Goal: Book appointment/travel/reservation

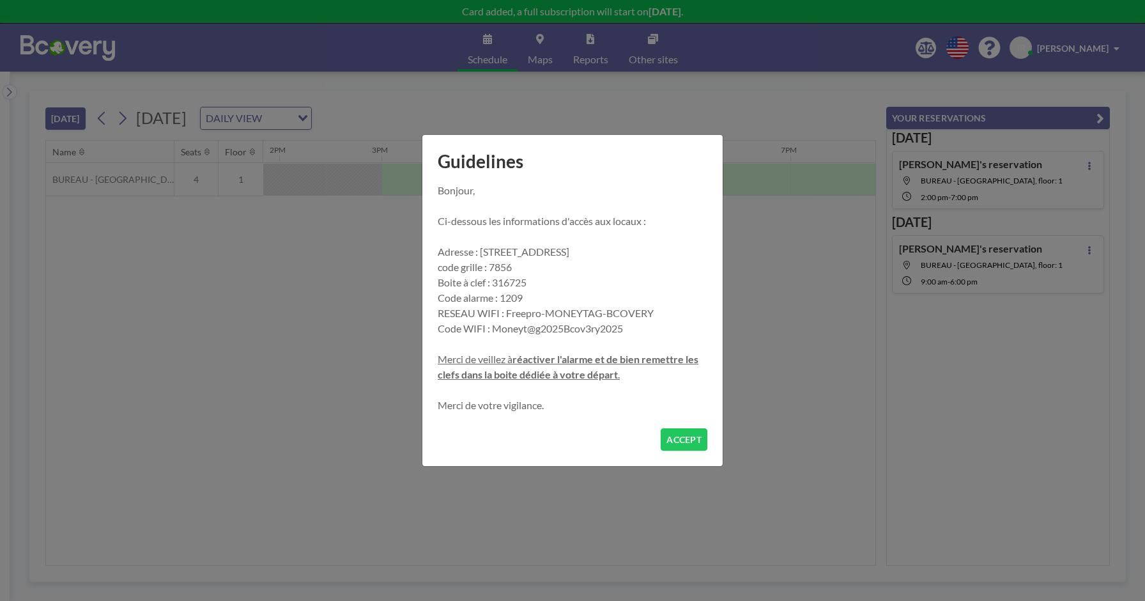
scroll to position [0, 1432]
click at [681, 438] on button "ACCEPT" at bounding box center [684, 439] width 47 height 22
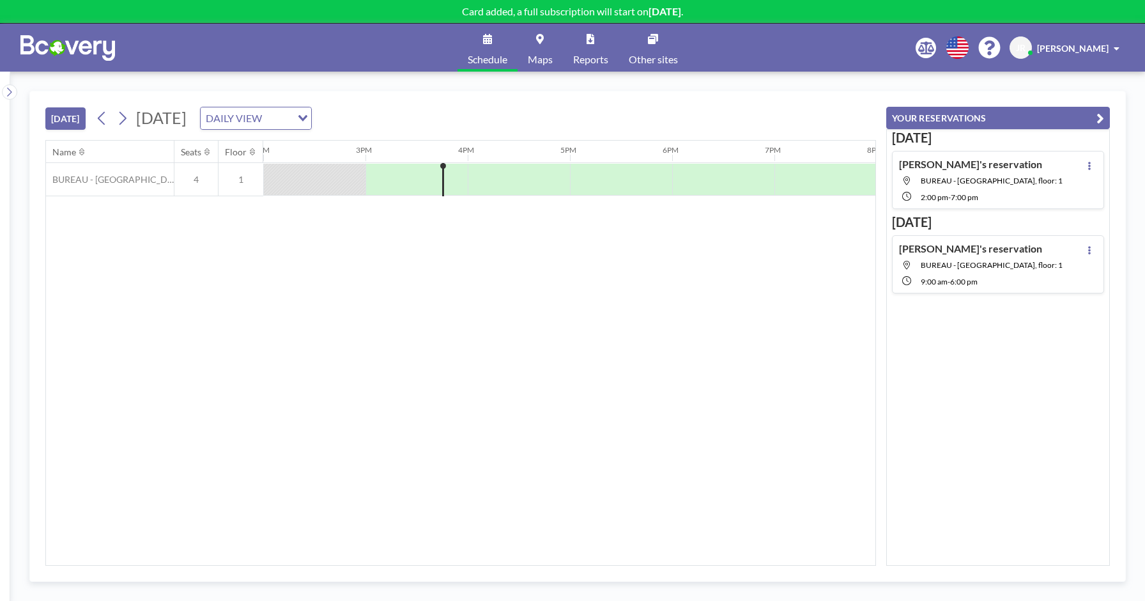
click at [311, 116] on div "DAILY VIEW Loading..." at bounding box center [256, 118] width 111 height 22
click at [435, 155] on li "WEEKLY VIEW" at bounding box center [412, 159] width 109 height 19
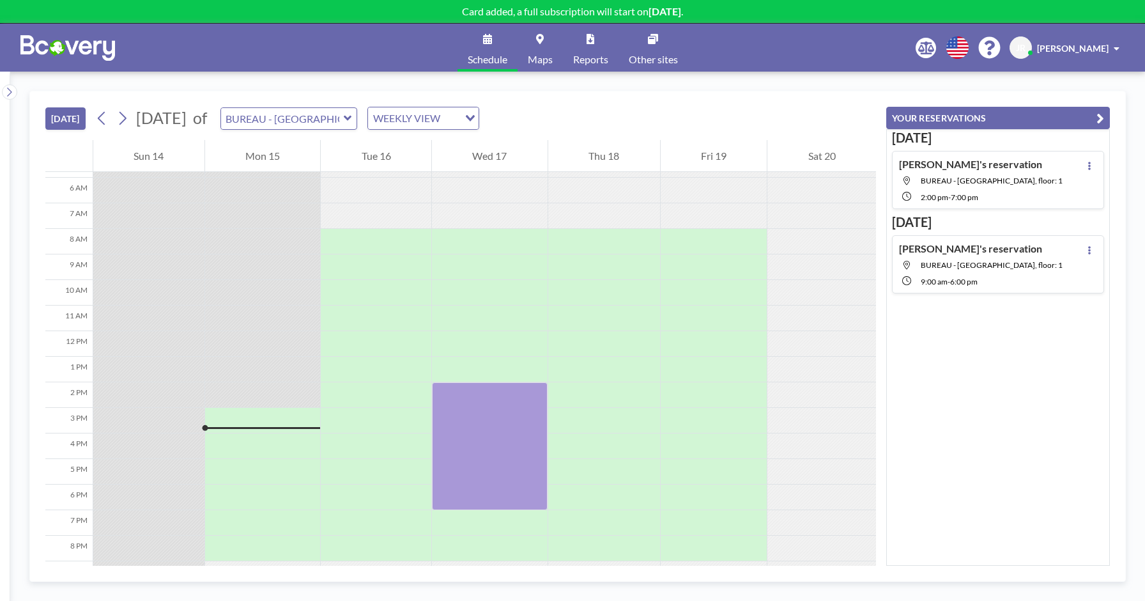
scroll to position [228, 0]
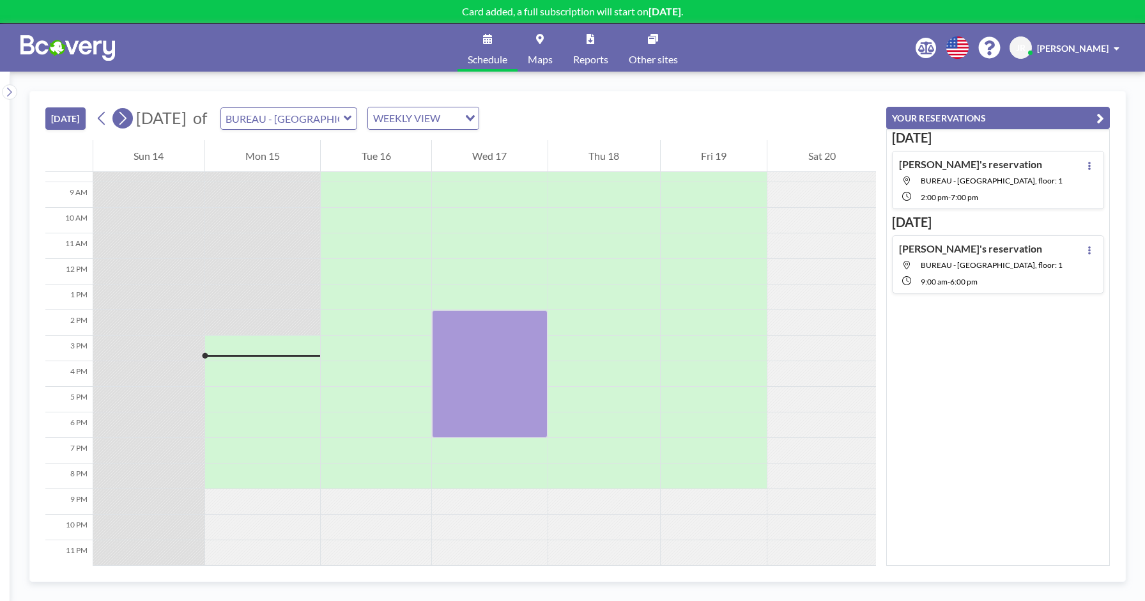
click at [125, 121] on icon at bounding box center [123, 118] width 7 height 13
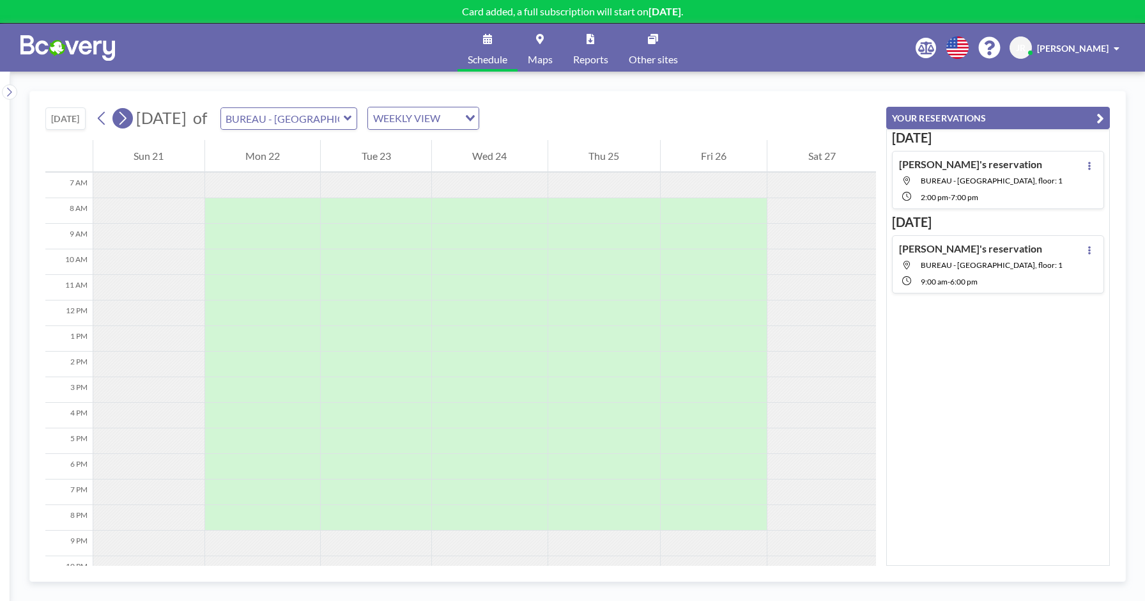
scroll to position [179, 0]
click at [125, 121] on icon at bounding box center [123, 118] width 7 height 13
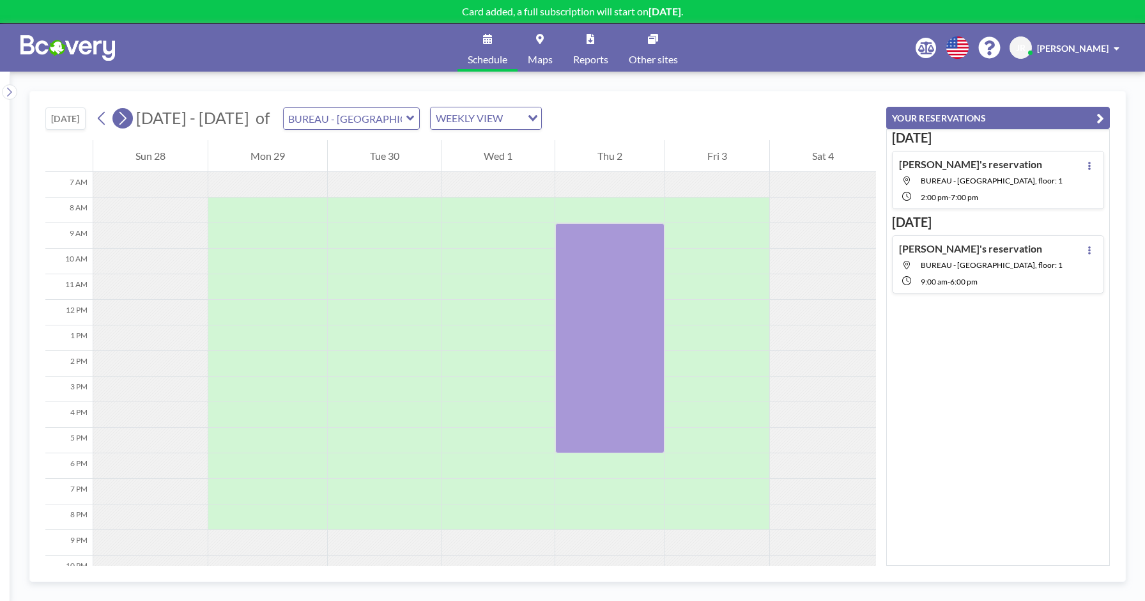
click at [125, 121] on icon at bounding box center [123, 118] width 7 height 13
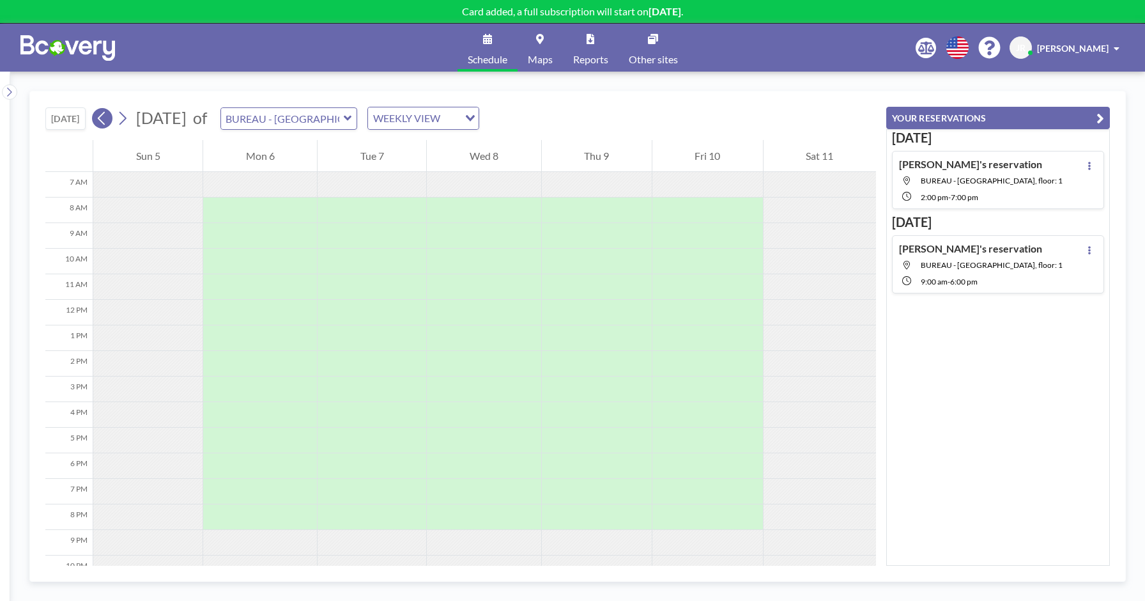
click at [107, 123] on icon at bounding box center [102, 118] width 12 height 19
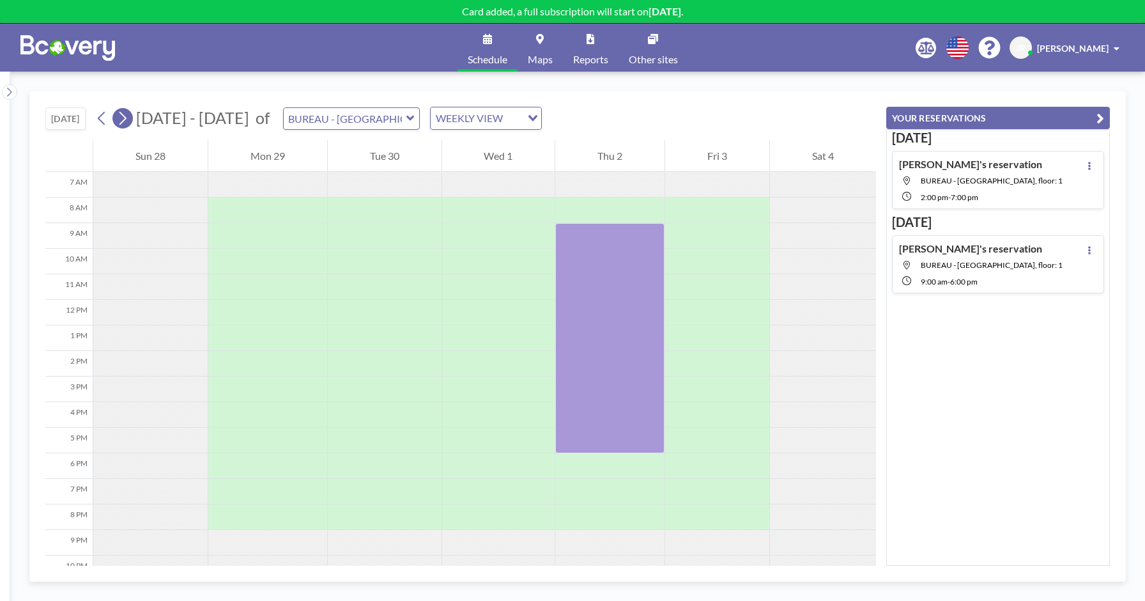
click at [128, 118] on icon at bounding box center [122, 118] width 12 height 19
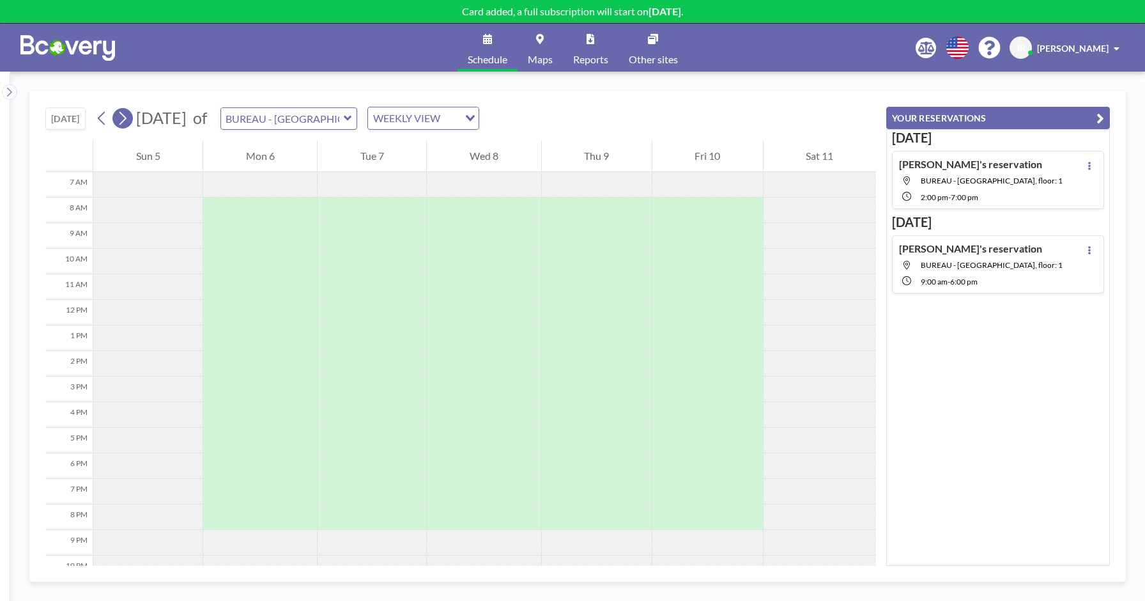
click at [128, 117] on icon at bounding box center [122, 118] width 12 height 19
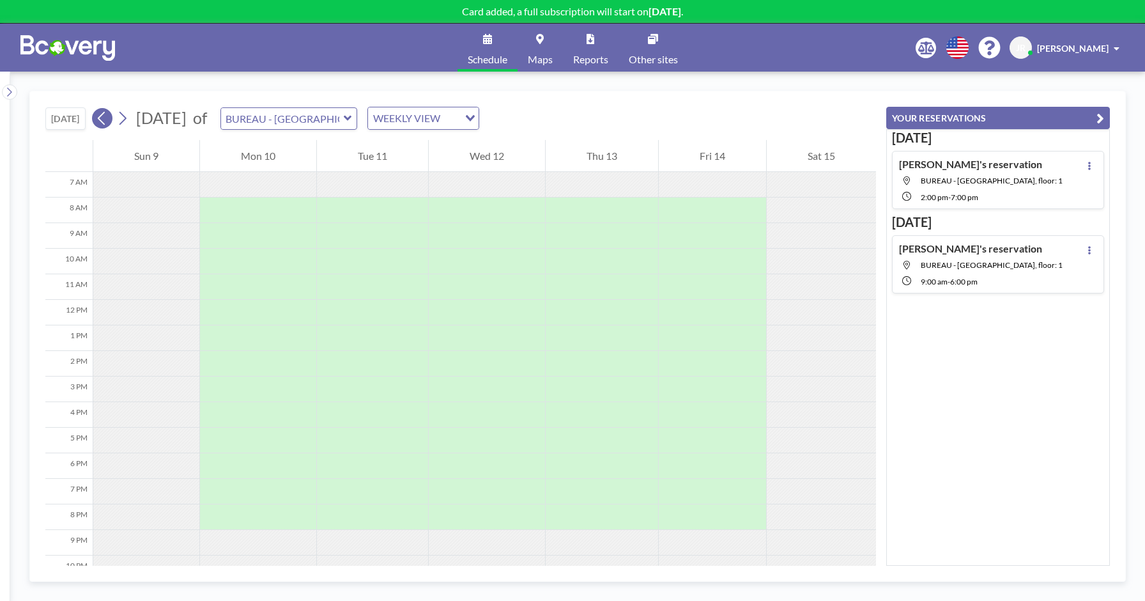
click at [102, 117] on icon at bounding box center [101, 118] width 7 height 13
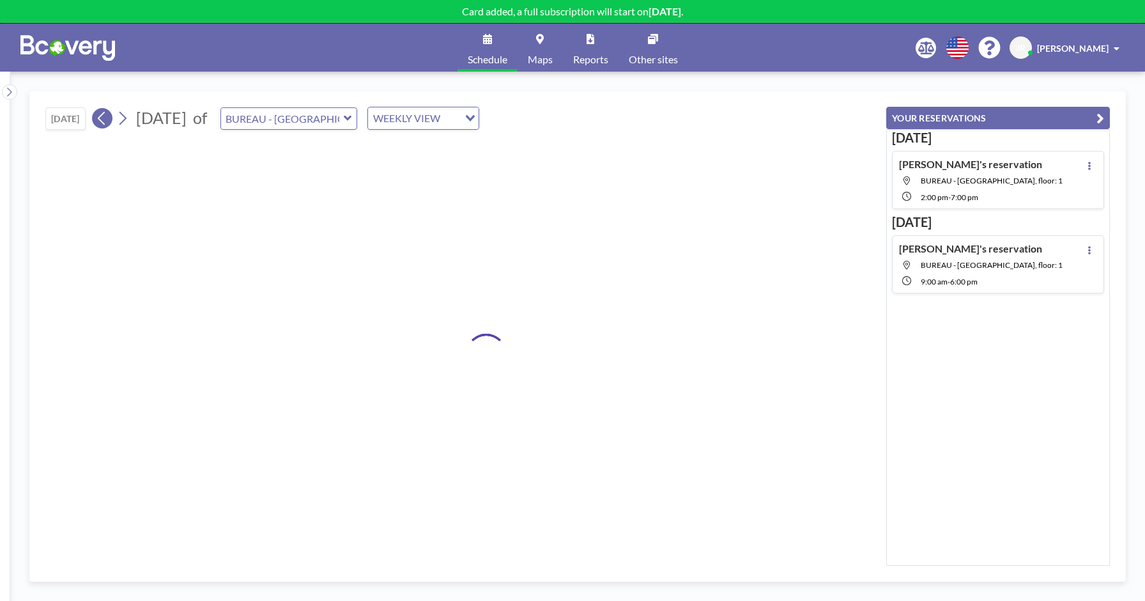
click at [102, 117] on icon at bounding box center [101, 118] width 7 height 13
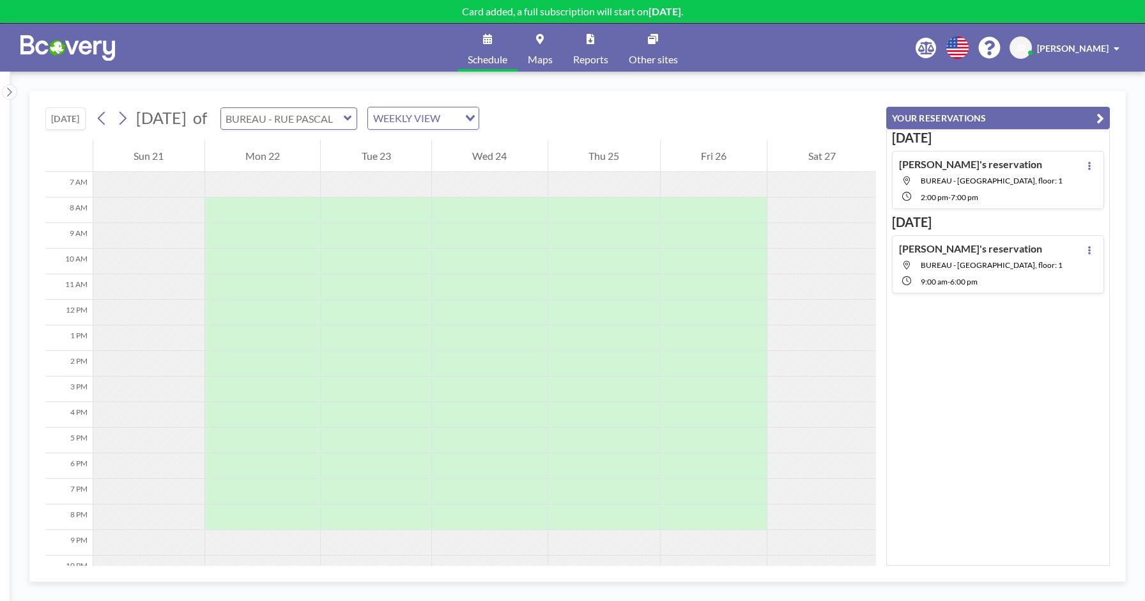
click at [330, 126] on input "text" at bounding box center [282, 118] width 123 height 21
type input "BUREAU - [GEOGRAPHIC_DATA]"
click at [464, 123] on div "WEEKLY VIEW" at bounding box center [416, 116] width 96 height 19
click at [463, 123] on input "Search for option" at bounding box center [415, 118] width 93 height 17
click at [34, 42] on img at bounding box center [67, 48] width 95 height 26
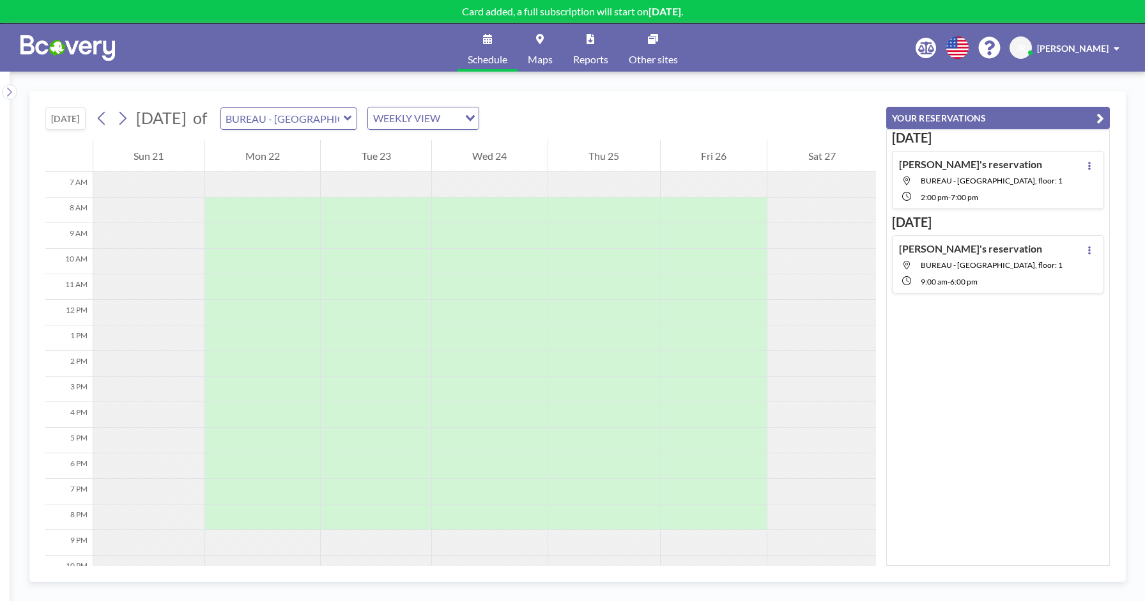
click at [49, 43] on img at bounding box center [67, 48] width 95 height 26
click at [543, 55] on span "Maps" at bounding box center [540, 59] width 25 height 10
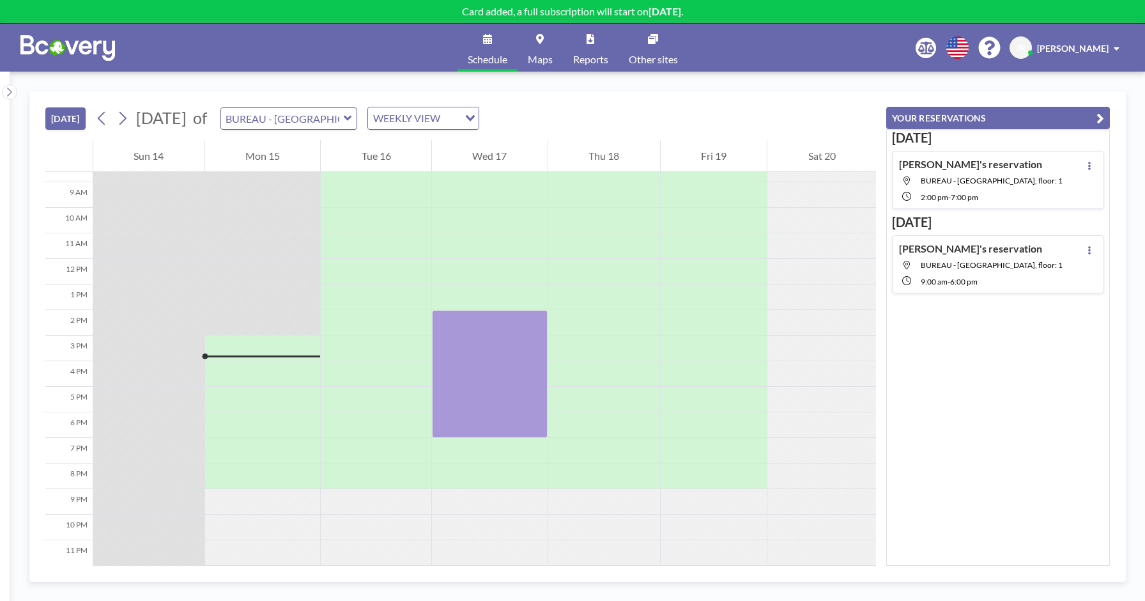
click at [965, 192] on span "7:00 PM" at bounding box center [964, 197] width 27 height 10
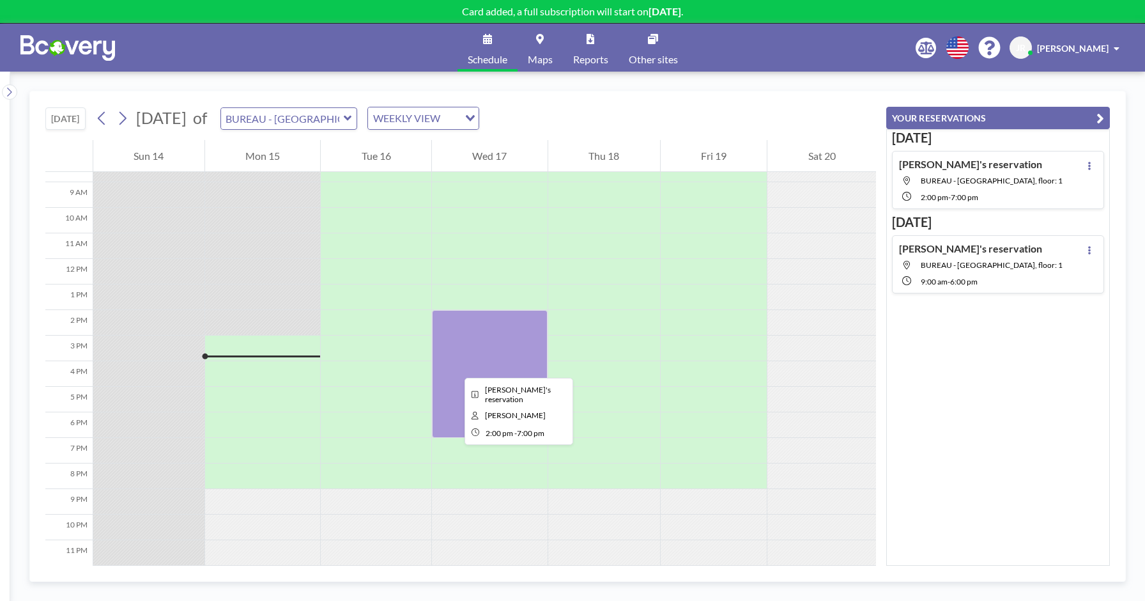
click at [454, 366] on div at bounding box center [490, 374] width 116 height 128
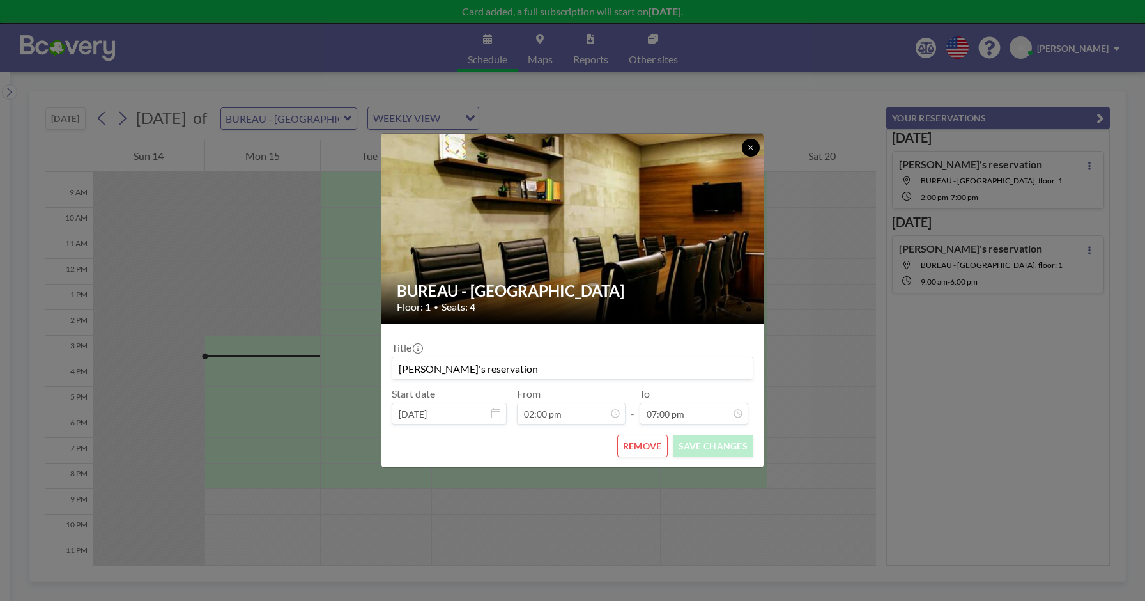
click at [748, 151] on icon at bounding box center [751, 148] width 8 height 8
